Goal: Check status: Check status

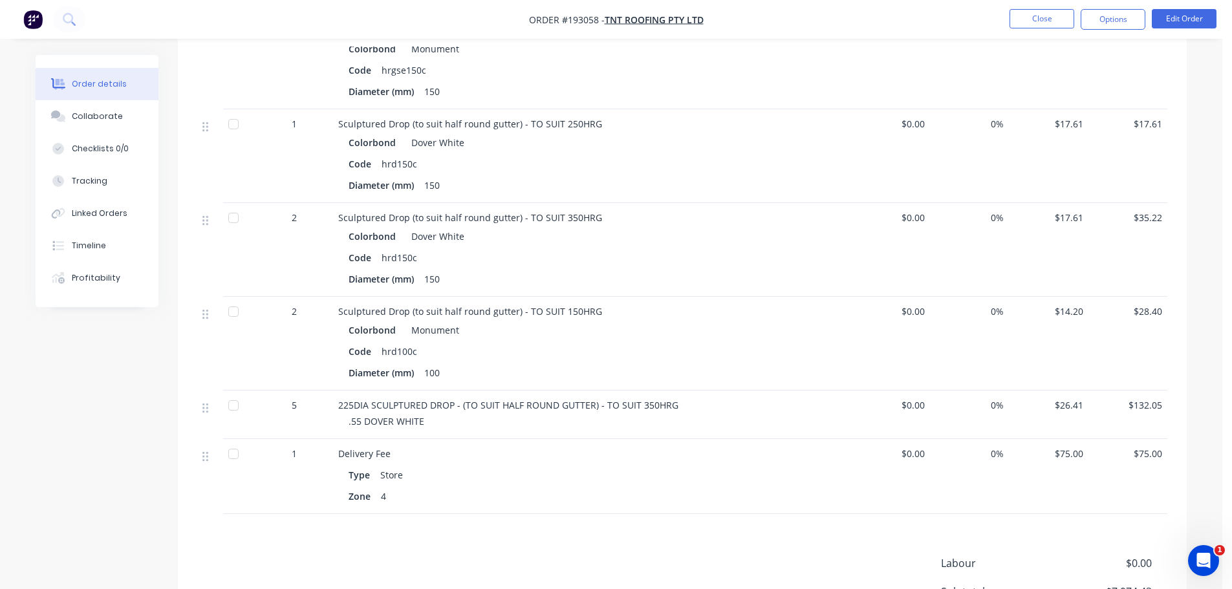
scroll to position [1423, 0]
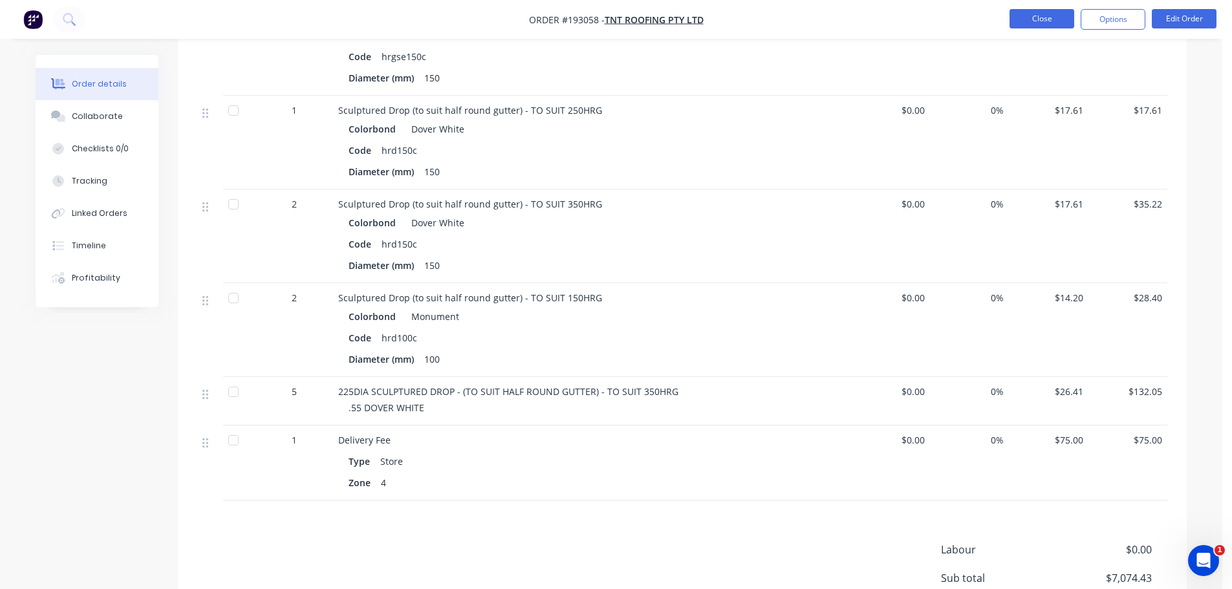
click at [1045, 14] on button "Close" at bounding box center [1042, 18] width 65 height 19
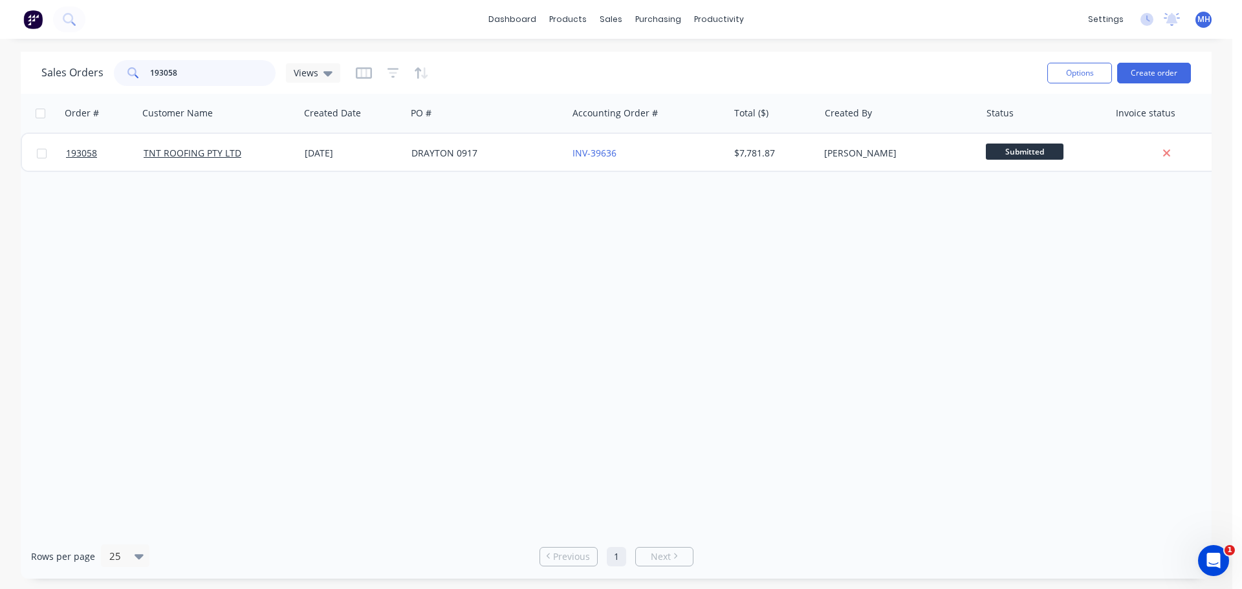
drag, startPoint x: 224, startPoint y: 64, endPoint x: 71, endPoint y: 74, distance: 153.7
click at [71, 74] on div "Sales Orders 193058 Views" at bounding box center [190, 73] width 299 height 26
type input "190656"
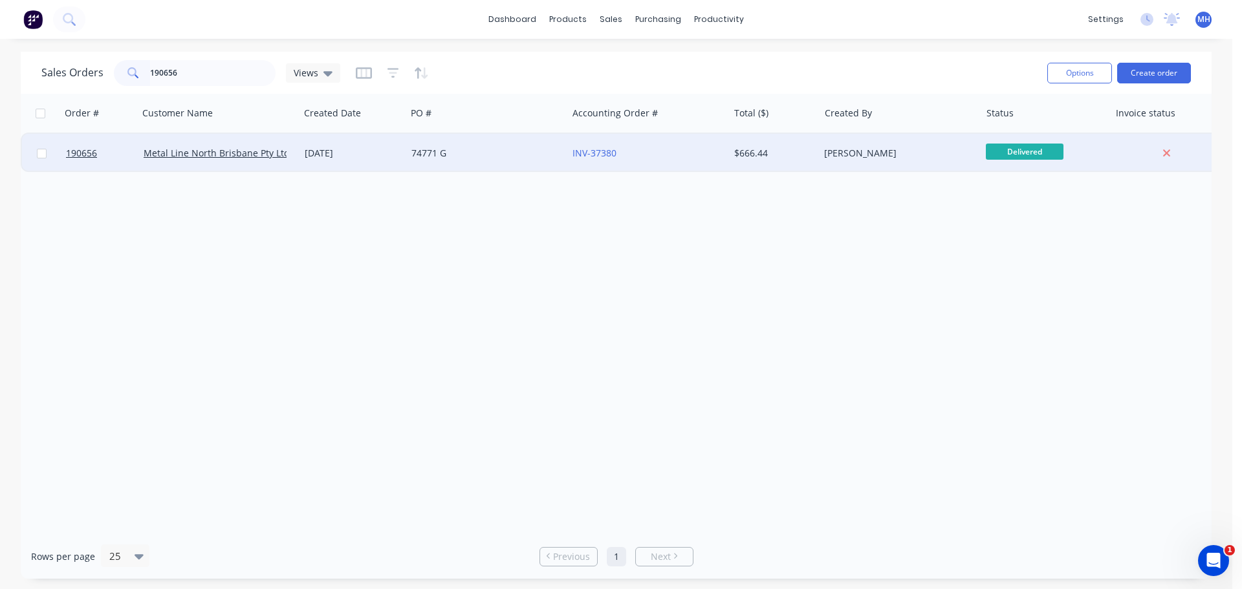
click at [725, 157] on div "INV-37380" at bounding box center [647, 153] width 161 height 39
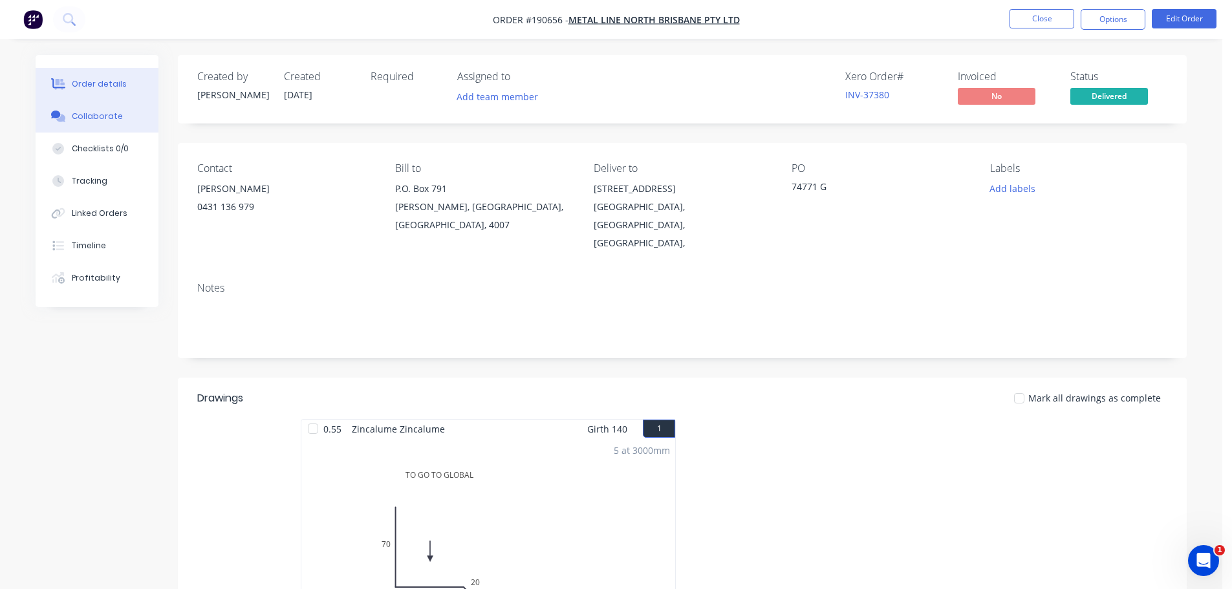
click at [102, 109] on button "Collaborate" at bounding box center [97, 116] width 123 height 32
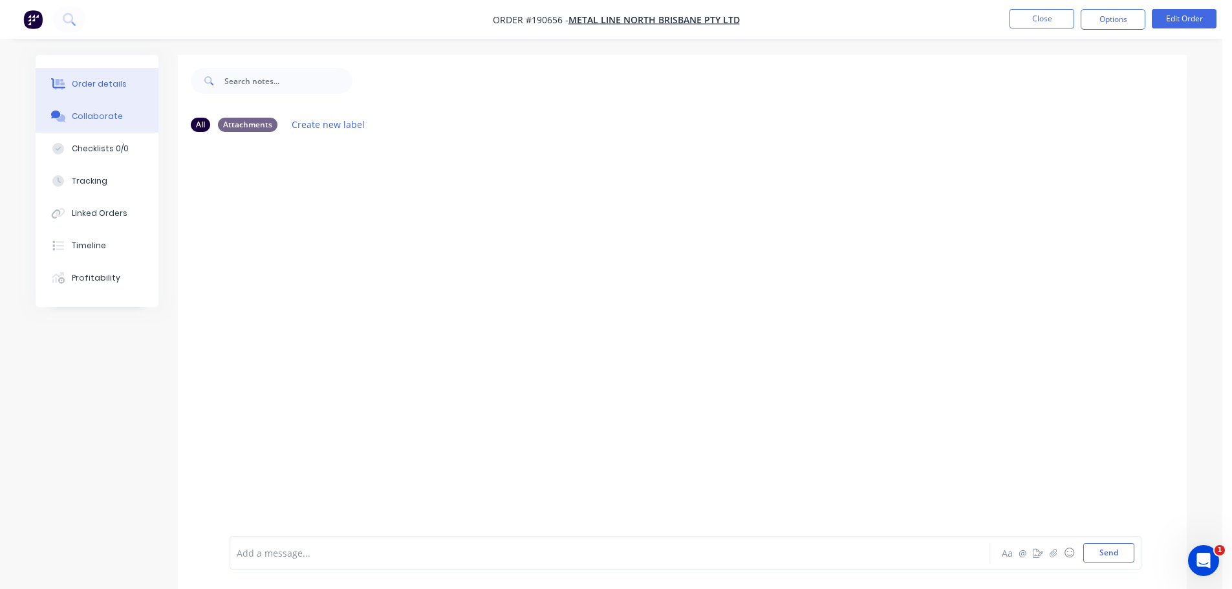
click at [102, 92] on button "Order details" at bounding box center [97, 84] width 123 height 32
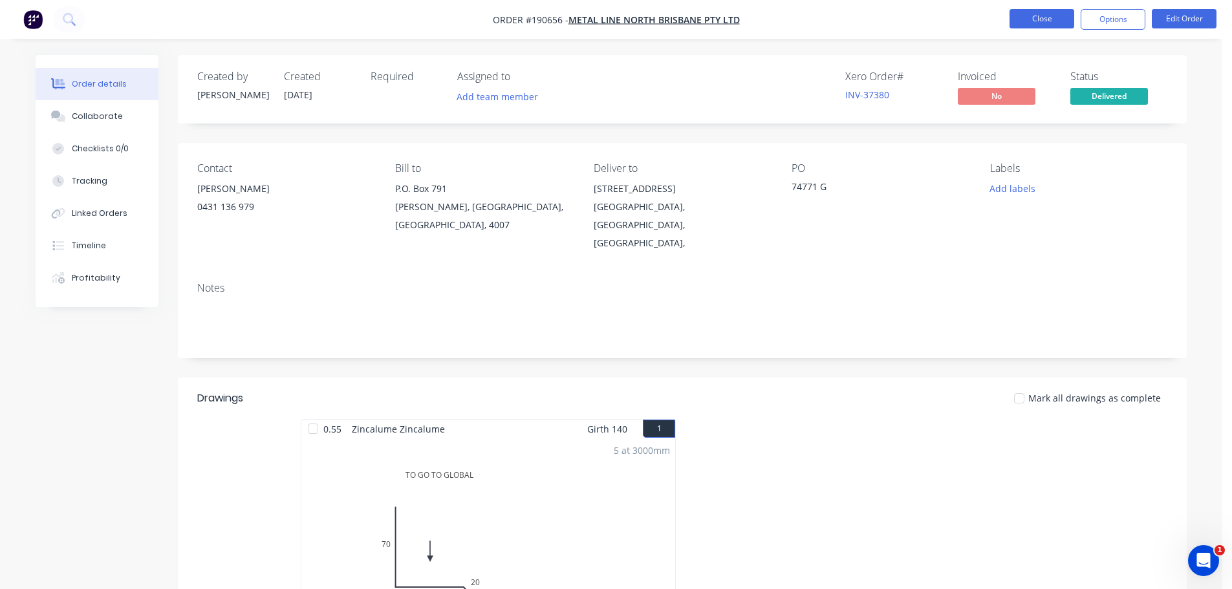
click at [1044, 24] on button "Close" at bounding box center [1042, 18] width 65 height 19
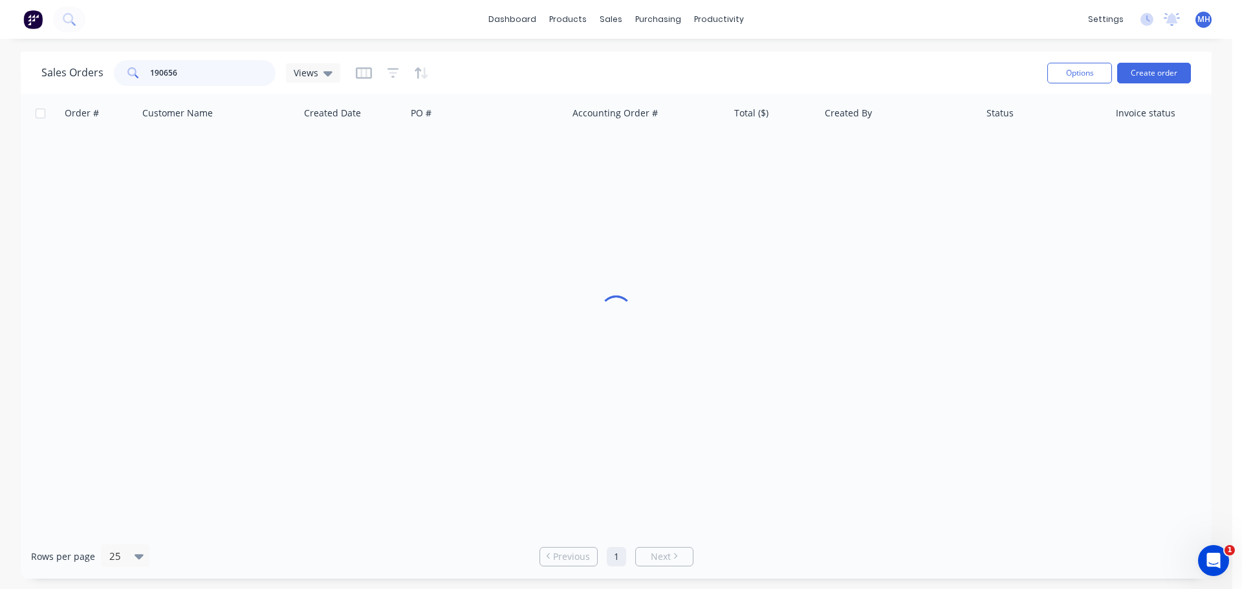
drag, startPoint x: 211, startPoint y: 67, endPoint x: 70, endPoint y: 75, distance: 141.3
click at [70, 75] on div "Sales Orders 190656 Views" at bounding box center [190, 73] width 299 height 26
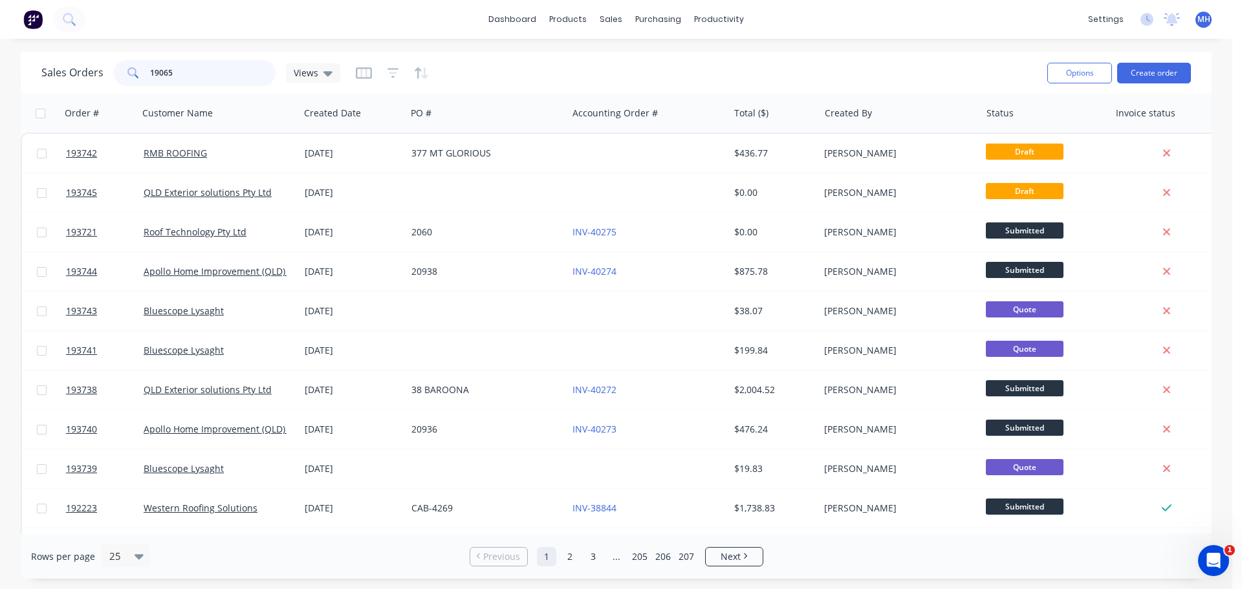
type input "190656"
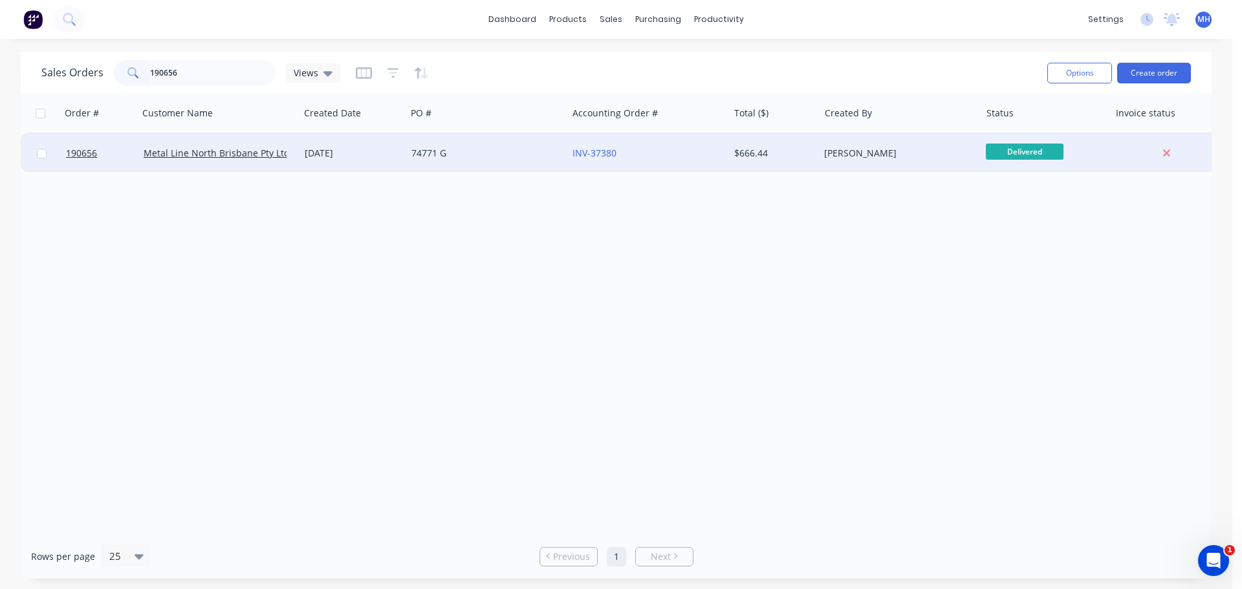
click at [655, 148] on div "INV-37380" at bounding box center [644, 153] width 144 height 13
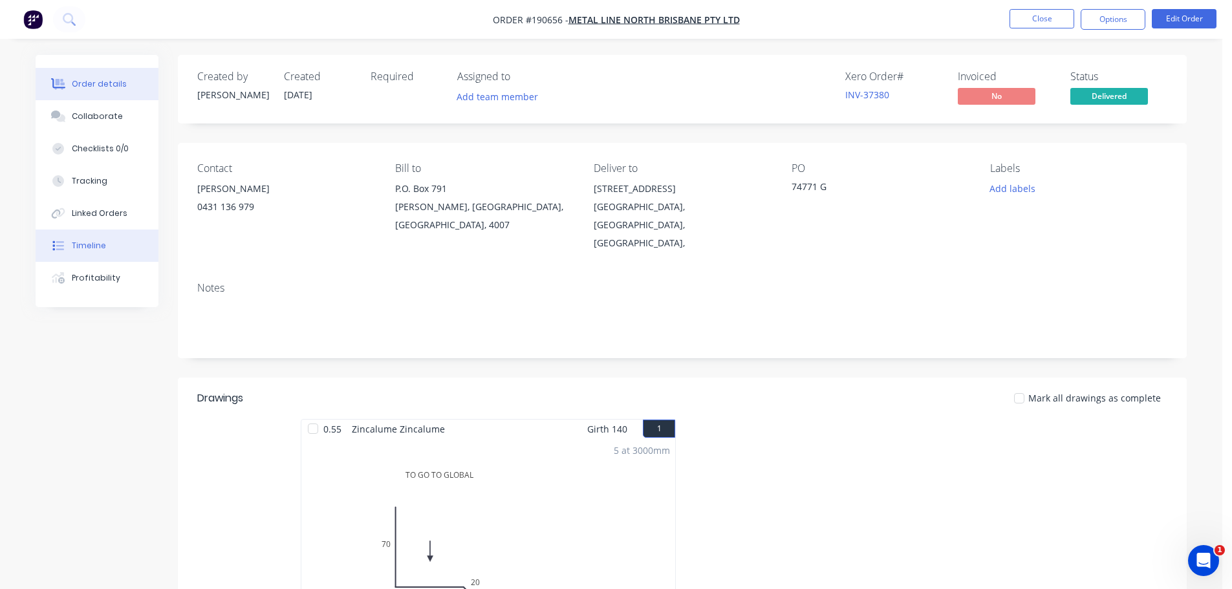
click at [98, 252] on button "Timeline" at bounding box center [97, 246] width 123 height 32
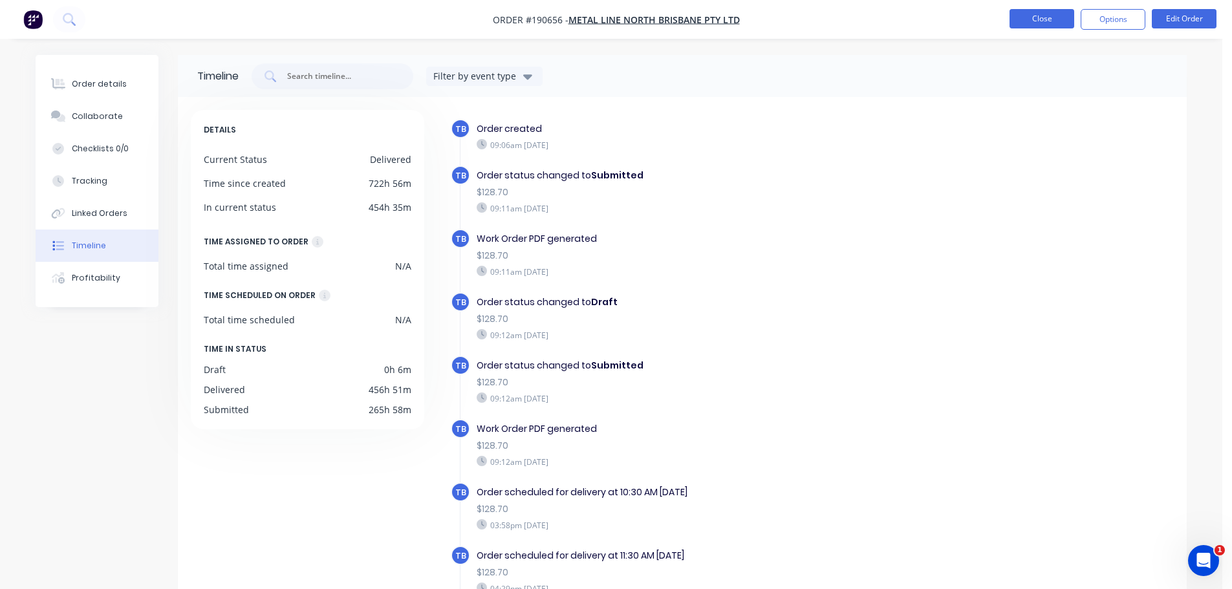
click at [1040, 20] on button "Close" at bounding box center [1042, 18] width 65 height 19
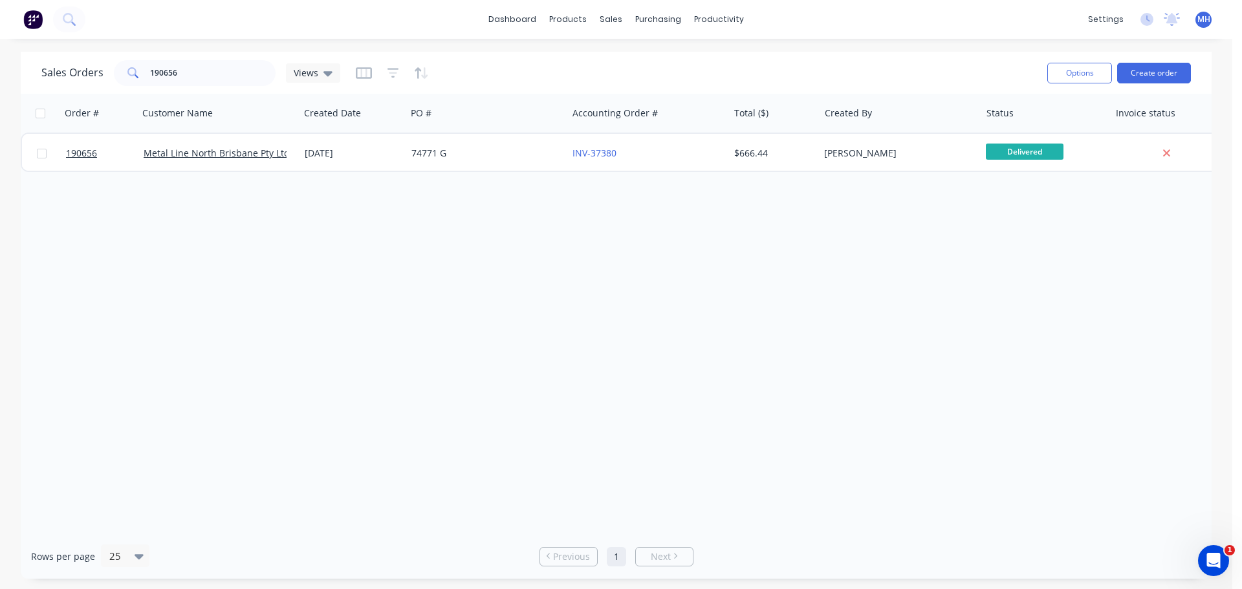
click at [713, 354] on div "Order # Customer Name Created Date PO # Accounting Order # Total ($) Created By…" at bounding box center [616, 314] width 1191 height 441
click at [492, 345] on div "Order # Customer Name Created Date PO # Accounting Order # Total ($) Created By…" at bounding box center [616, 314] width 1191 height 441
click at [607, 367] on div "Order # Customer Name Created Date PO # Accounting Order # Total ($) Created By…" at bounding box center [616, 314] width 1191 height 441
click at [429, 397] on div "Order # Customer Name Created Date PO # Accounting Order # Total ($) Created By…" at bounding box center [616, 314] width 1191 height 441
